Goal: Information Seeking & Learning: Learn about a topic

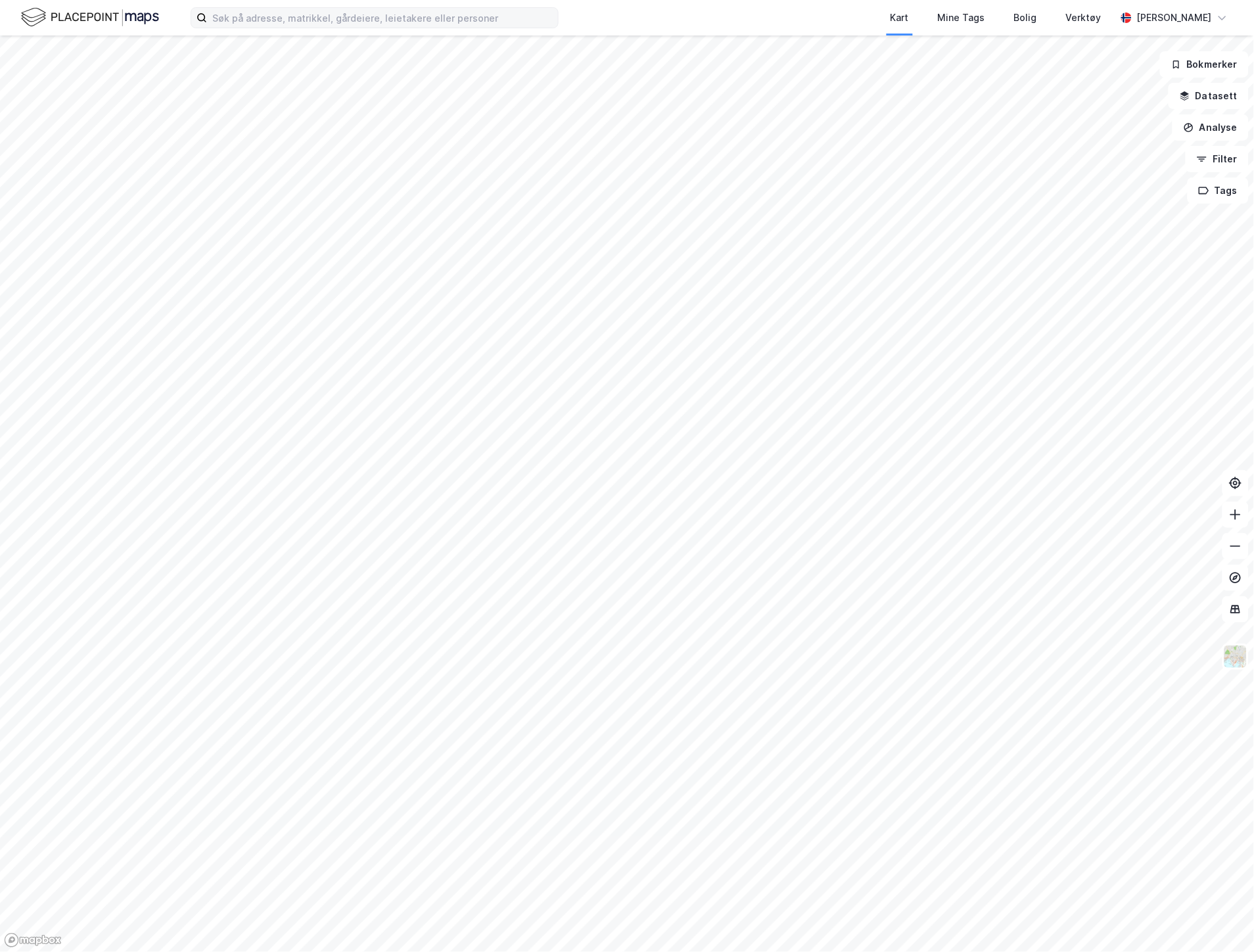
drag, startPoint x: 261, startPoint y: 3, endPoint x: 265, endPoint y: 10, distance: 8.1
click at [263, 3] on div "Kart Mine Tags Bolig Verktøy [PERSON_NAME]" at bounding box center [627, 17] width 1254 height 36
click at [265, 10] on input at bounding box center [383, 17] width 351 height 19
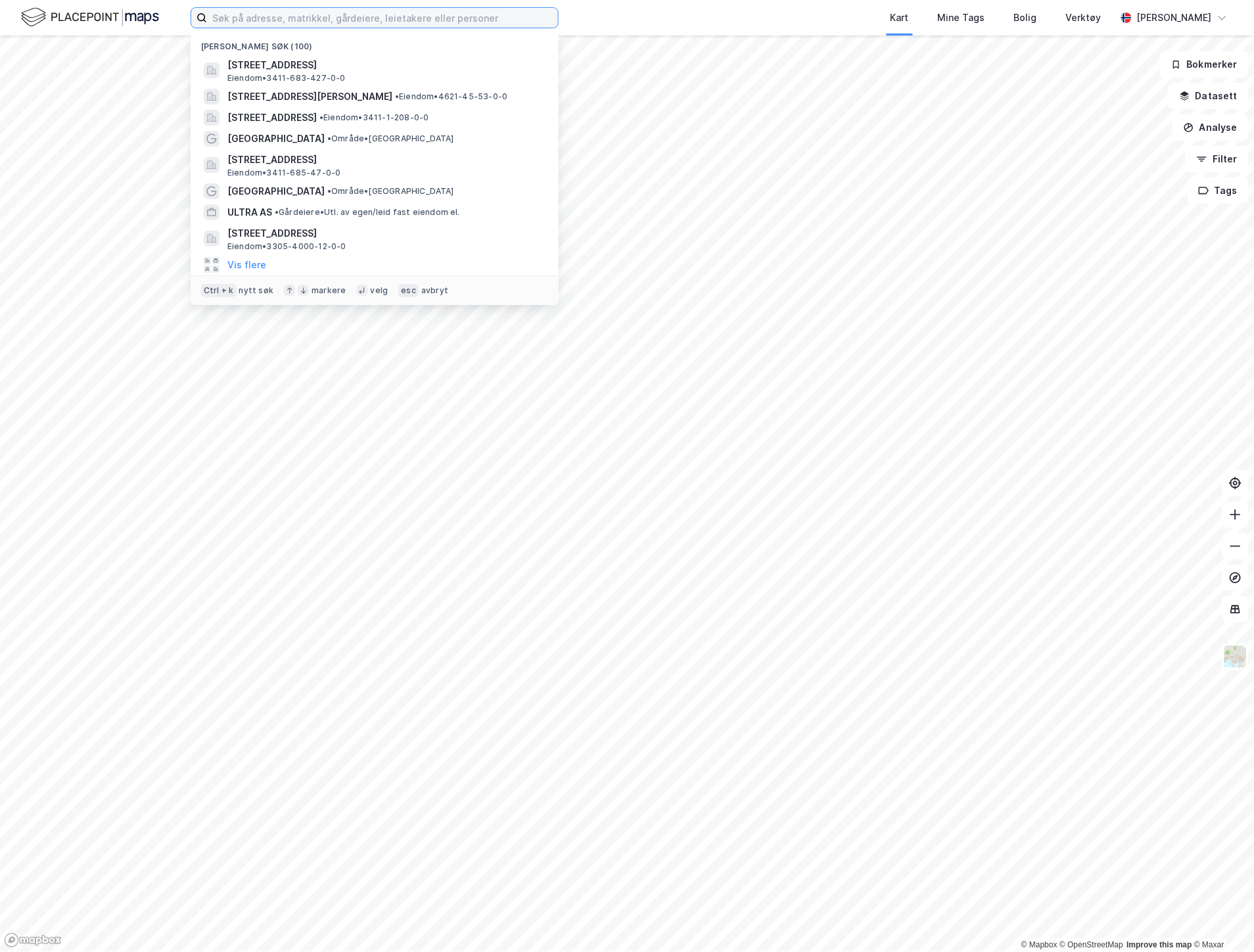
paste input "Hauges vei 14 c"
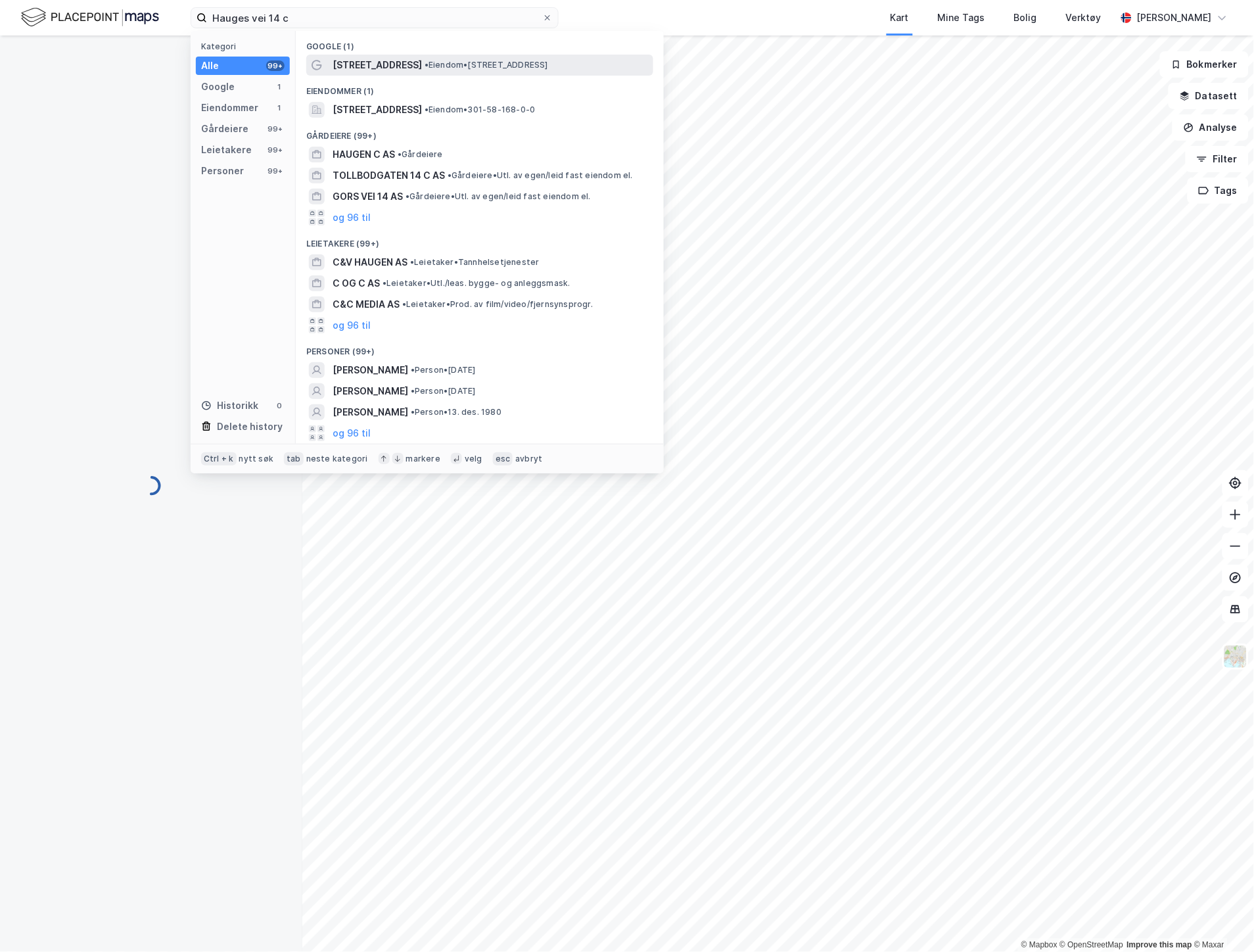
click at [424, 62] on span "• Eiendom • [STREET_ADDRESS]" at bounding box center [486, 65] width 123 height 11
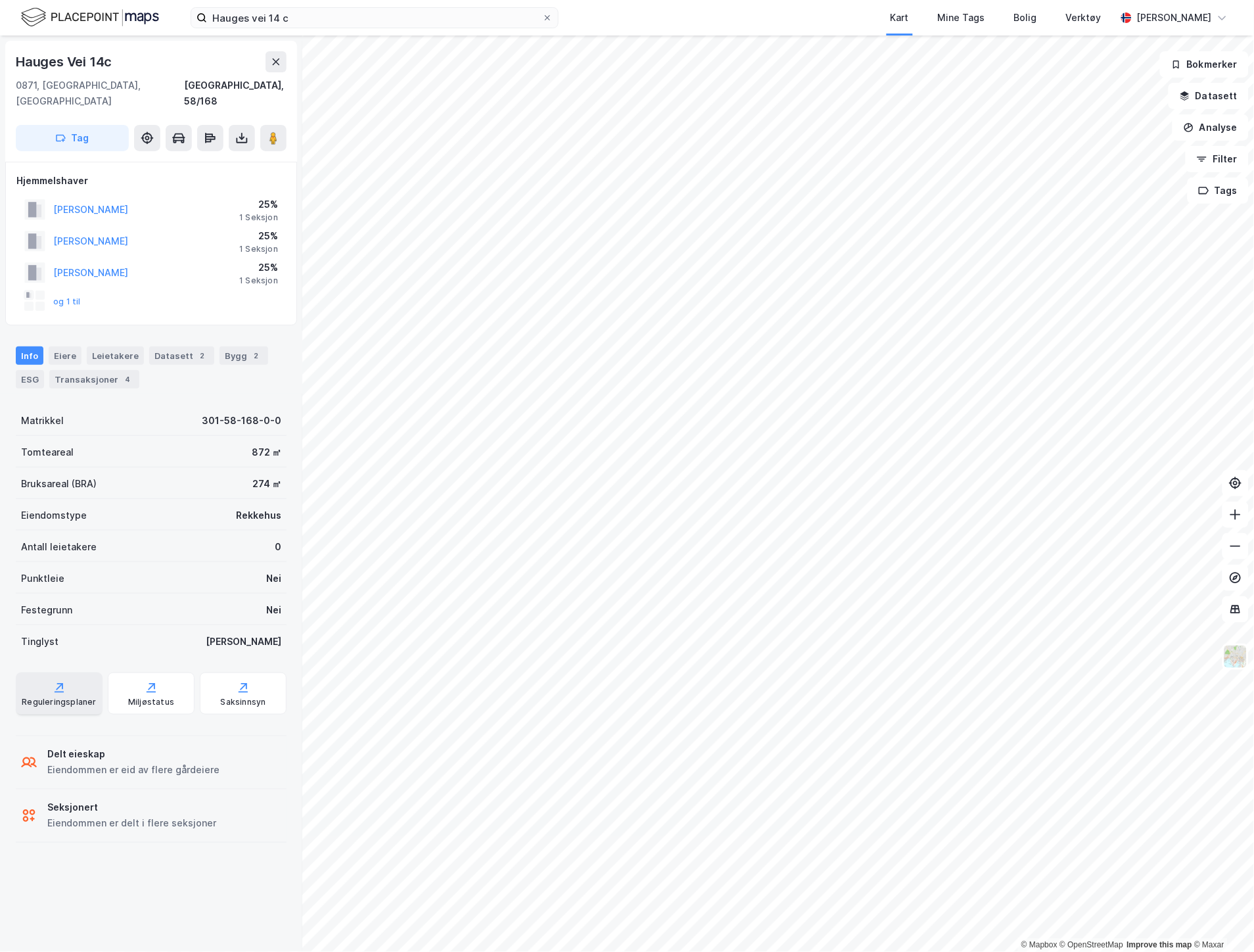
click at [64, 696] on div "Reguleringsplaner" at bounding box center [58, 701] width 74 height 11
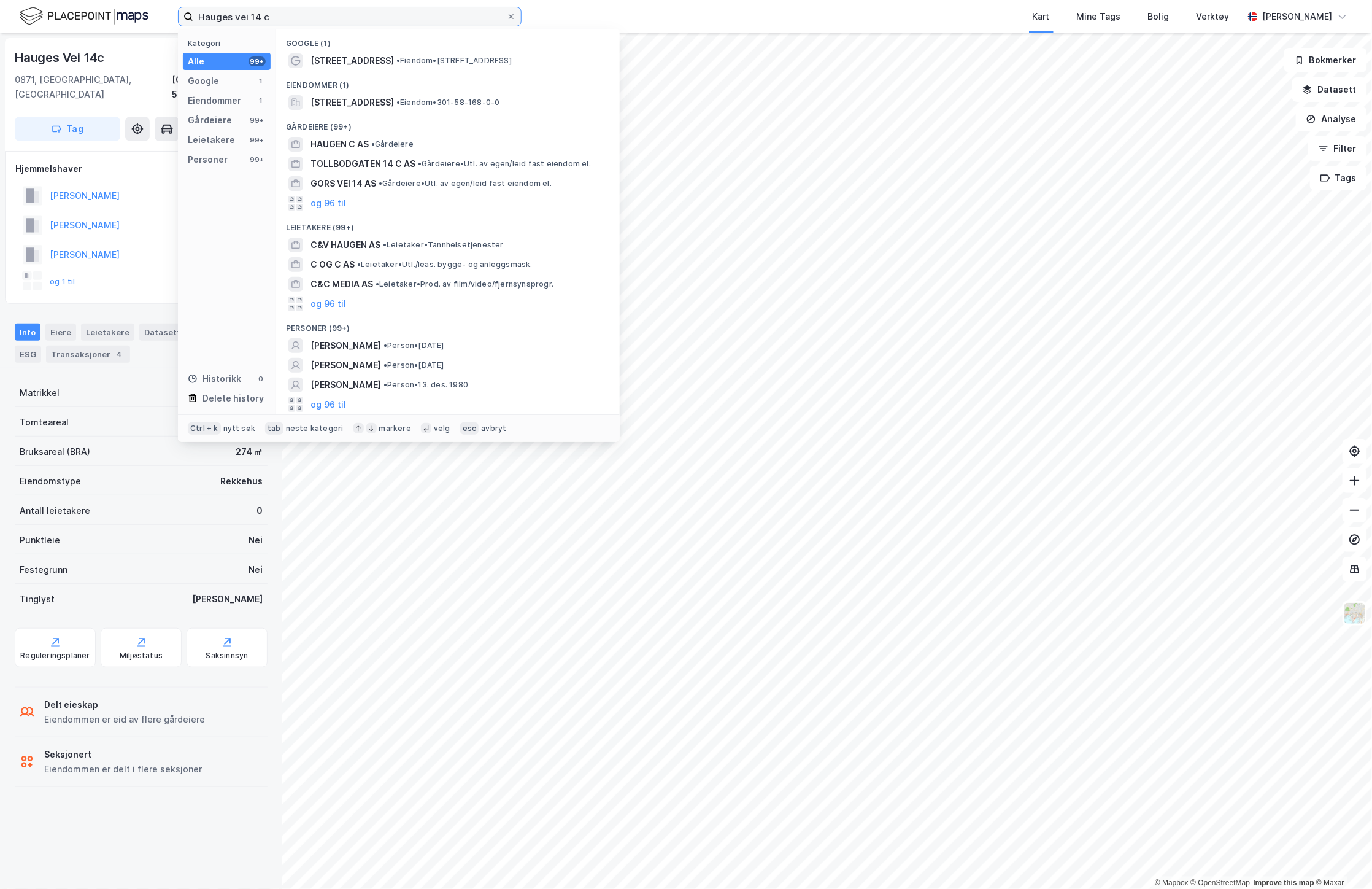
drag, startPoint x: 346, startPoint y: 16, endPoint x: 43, endPoint y: 6, distance: 303.2
click at [43, 6] on div "Hauges vei 14 c Kategori Alle 99+ Google 1 Eiendommer 1 Gårdeiere 99+ Leietaker…" at bounding box center [686, 16] width 1372 height 33
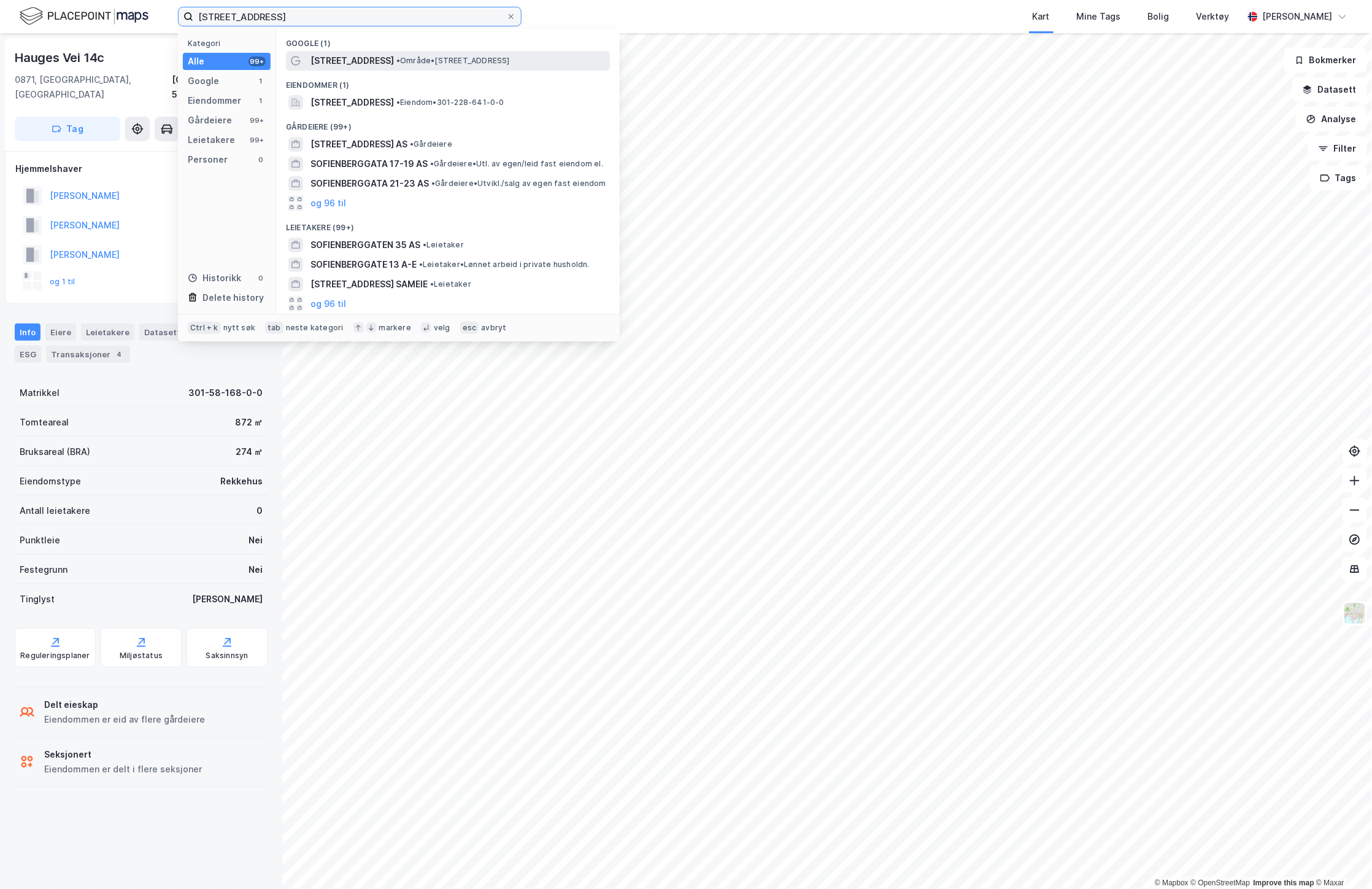
type input "[STREET_ADDRESS]"
click at [438, 65] on span "• Område • Sofienberggata 5, 0551 Oslo" at bounding box center [453, 60] width 113 height 10
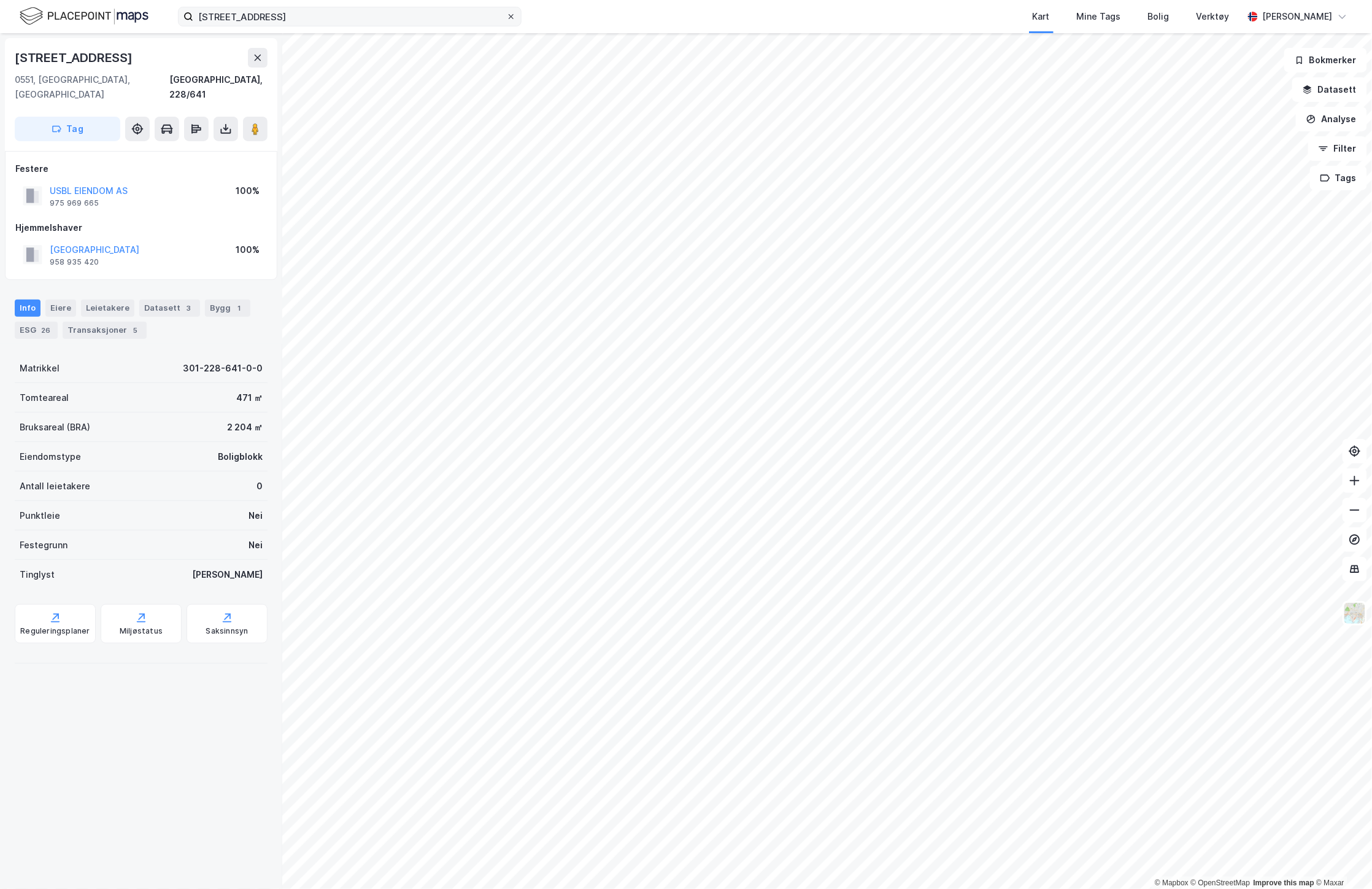
click at [510, 17] on icon at bounding box center [511, 16] width 7 height 7
click at [506, 17] on input "sofienberggata 5" at bounding box center [350, 16] width 313 height 18
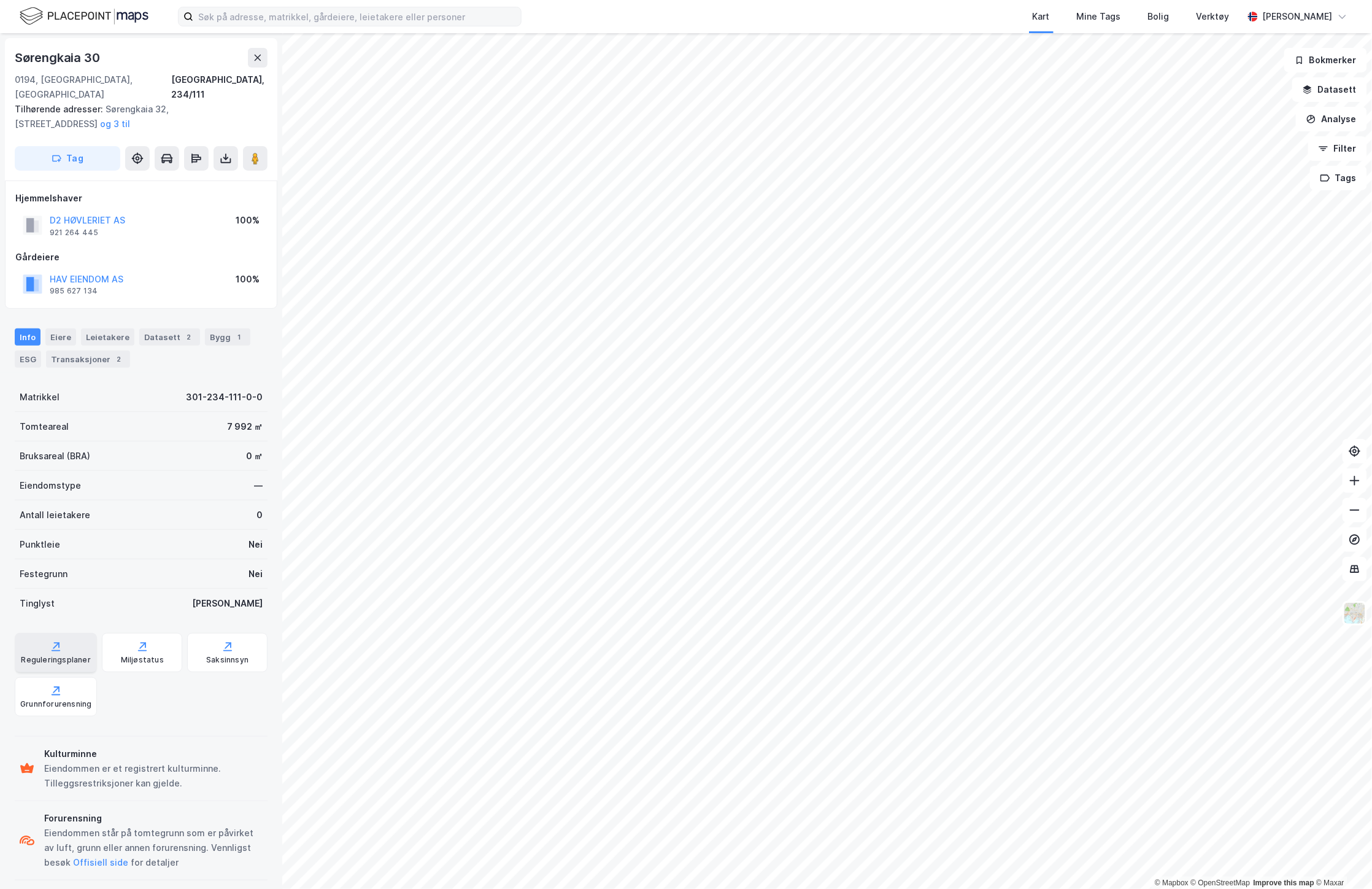
click at [65, 637] on div "Reguleringsplaner" at bounding box center [55, 653] width 82 height 40
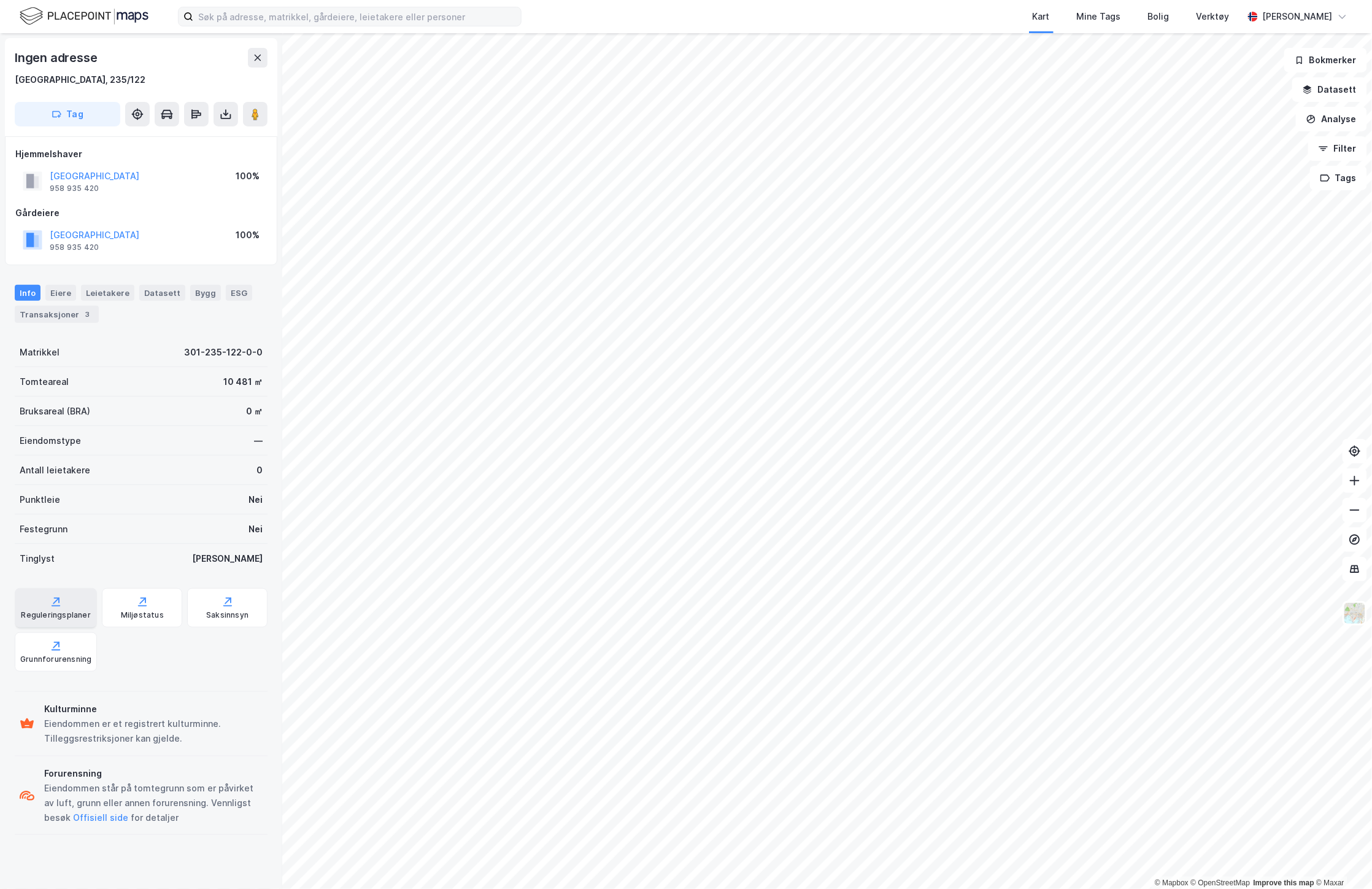
click at [87, 604] on div "Reguleringsplaner" at bounding box center [55, 608] width 82 height 40
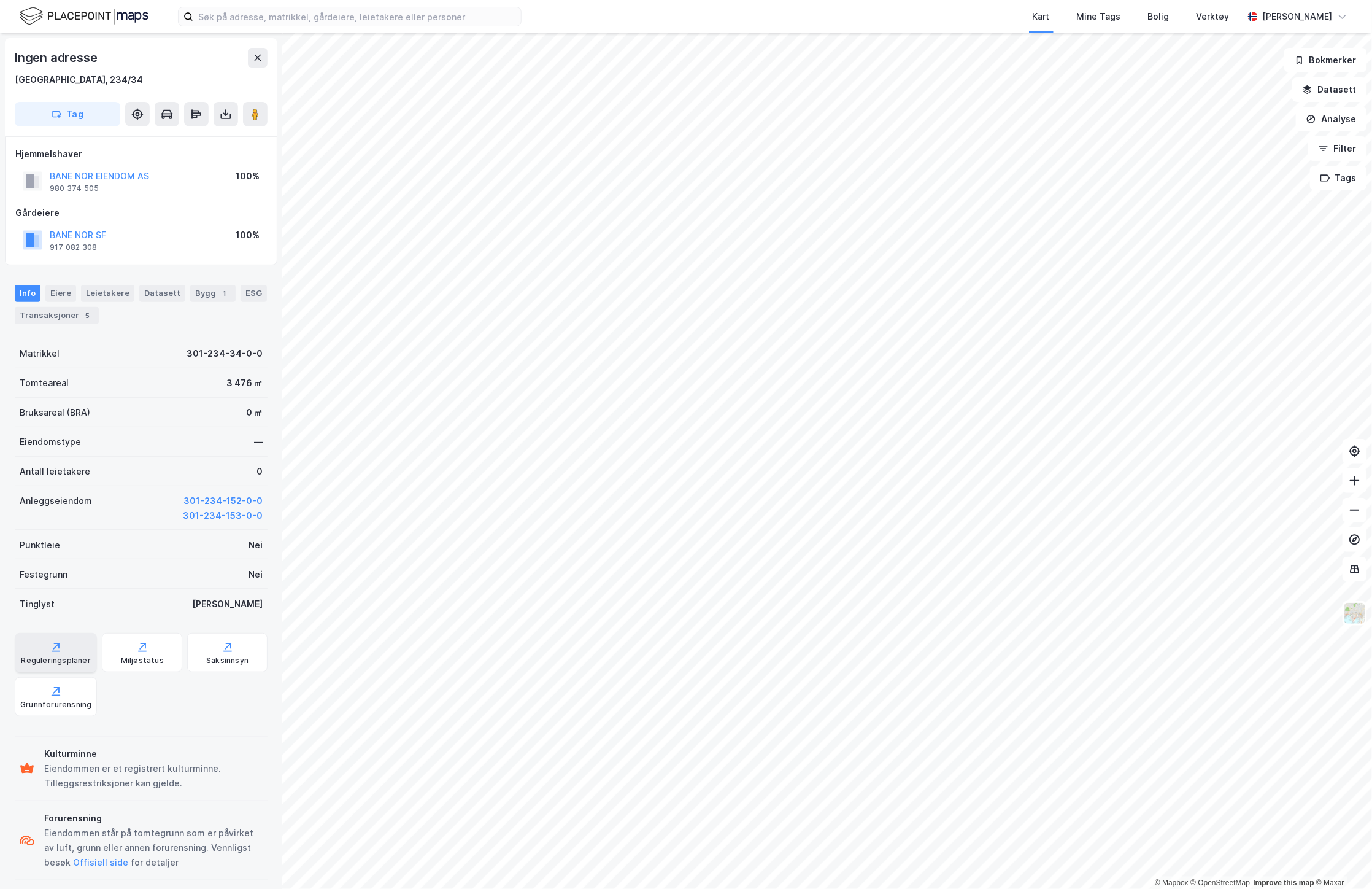
click at [68, 651] on div "Reguleringsplaner" at bounding box center [55, 653] width 82 height 40
